Goal: Navigation & Orientation: Understand site structure

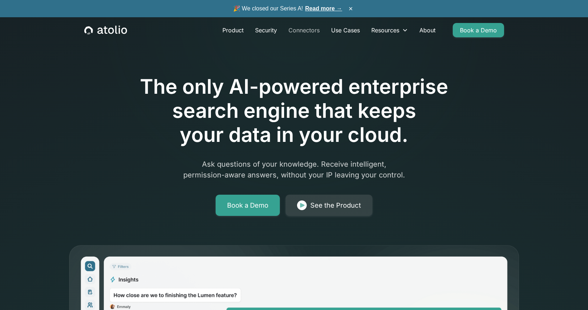
click at [306, 31] on link "Connectors" at bounding box center [304, 30] width 43 height 14
click at [239, 31] on link "Product" at bounding box center [233, 30] width 33 height 14
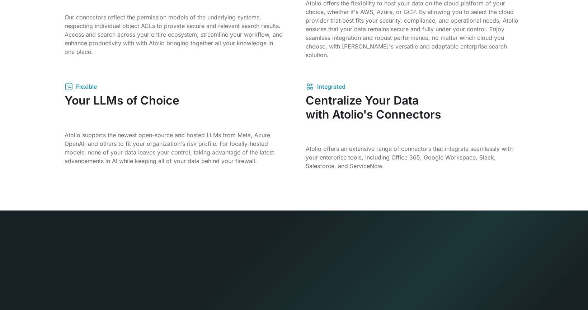
scroll to position [1184, 0]
